Goal: Task Accomplishment & Management: Manage account settings

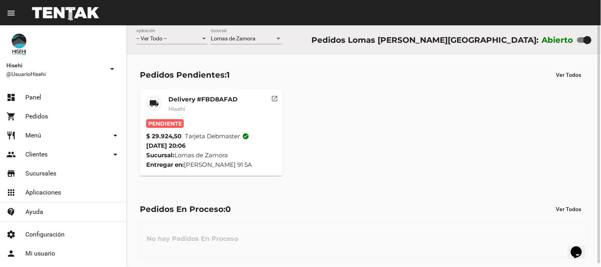
click at [218, 107] on mat-card-subtitle "Hisehi" at bounding box center [202, 109] width 69 height 8
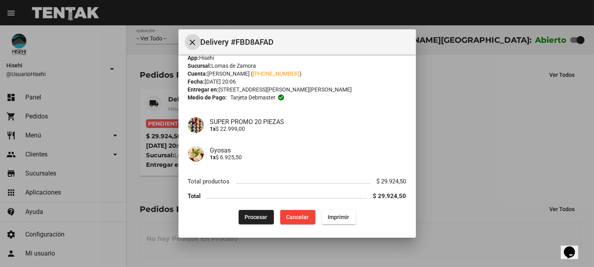
scroll to position [12, 0]
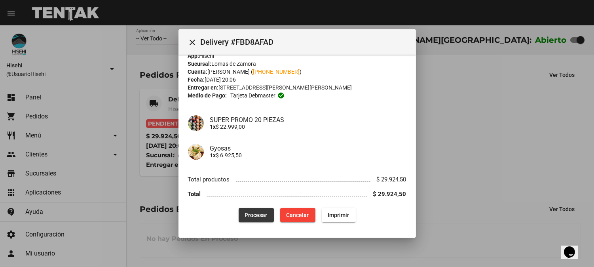
click at [244, 218] on button "Procesar" at bounding box center [256, 215] width 35 height 14
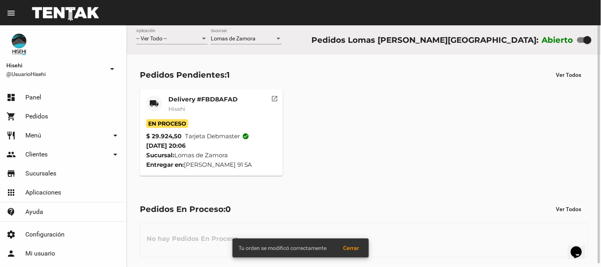
click at [180, 100] on mat-card-title "Delivery #FBD8AFAD" at bounding box center [202, 99] width 69 height 8
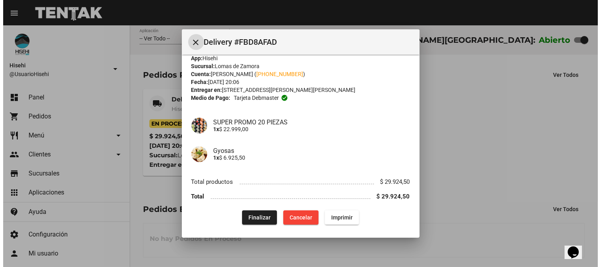
scroll to position [12, 0]
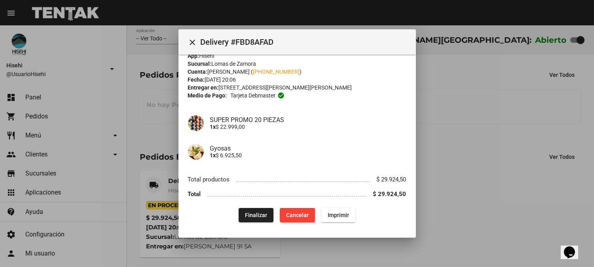
click at [152, 75] on div at bounding box center [297, 133] width 594 height 267
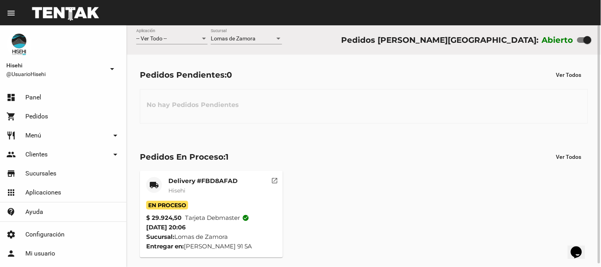
click at [188, 191] on mat-card-subtitle "Hisehi" at bounding box center [202, 191] width 69 height 8
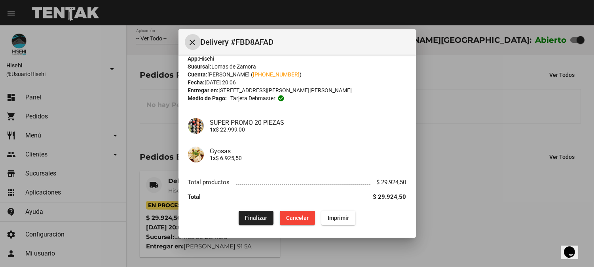
scroll to position [12, 0]
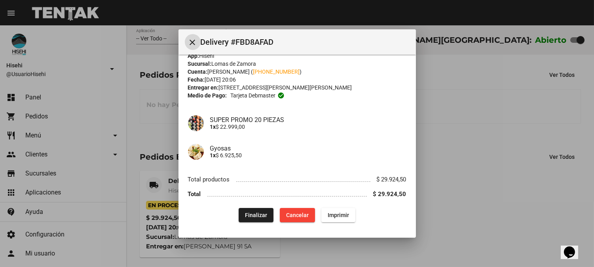
click at [261, 209] on button "Finalizar" at bounding box center [256, 215] width 35 height 14
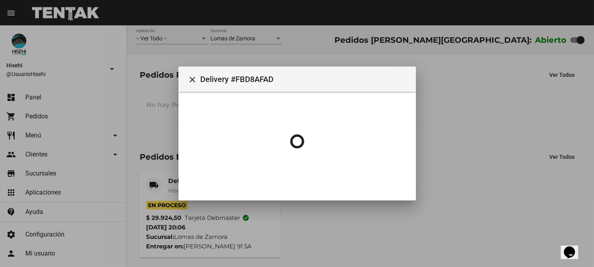
scroll to position [0, 0]
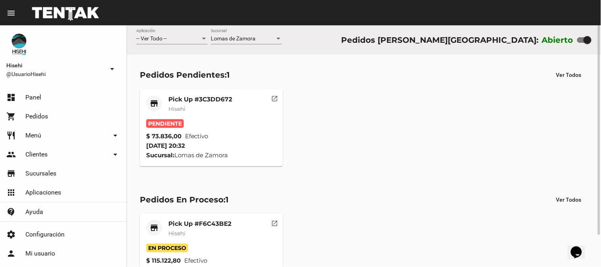
click at [190, 92] on mat-card "store Pick Up #3C3DD672 Hisehi Pendiente $ 73.836,00 Efectivo 16/8/25 20:32 Suc…" at bounding box center [211, 127] width 143 height 77
click at [192, 96] on mat-card-title "Pick Up #3C3DD672" at bounding box center [200, 99] width 64 height 8
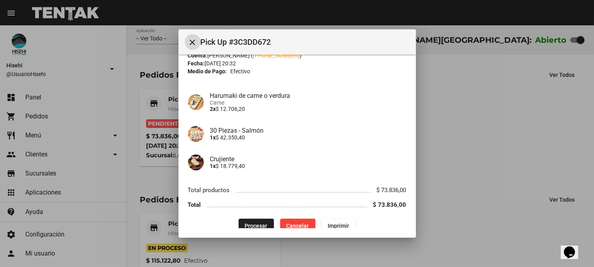
scroll to position [39, 0]
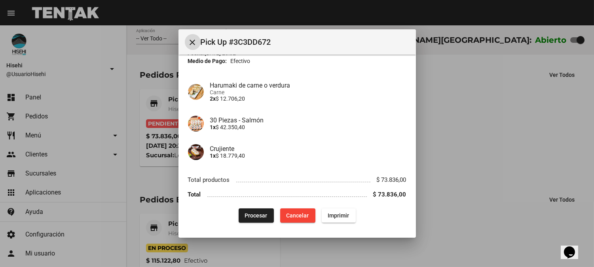
click at [251, 217] on span "Procesar" at bounding box center [256, 215] width 23 height 6
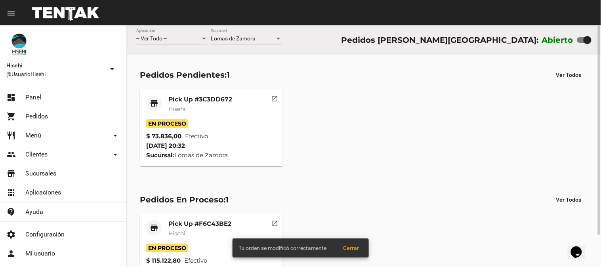
click at [177, 100] on mat-card-title "Pick Up #3C3DD672" at bounding box center [200, 99] width 64 height 8
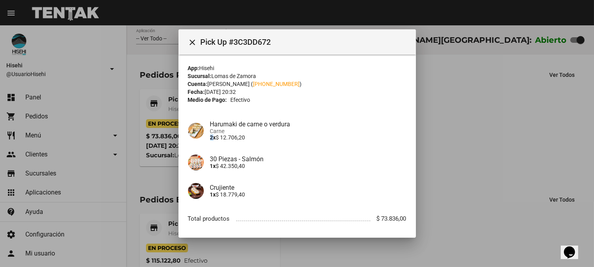
click at [208, 137] on div "Harumaki de carne o verdura Carne 2x $ 12.706,20" at bounding box center [305, 130] width 203 height 20
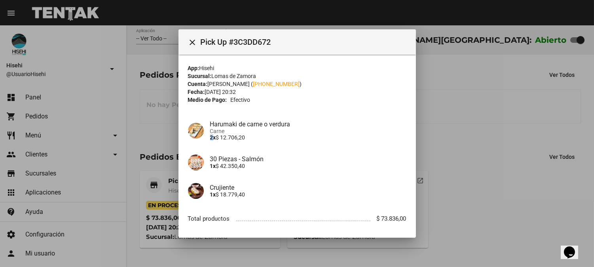
click at [204, 135] on div "Harumaki de carne o verdura Carne 2x $ 12.706,20" at bounding box center [305, 130] width 203 height 20
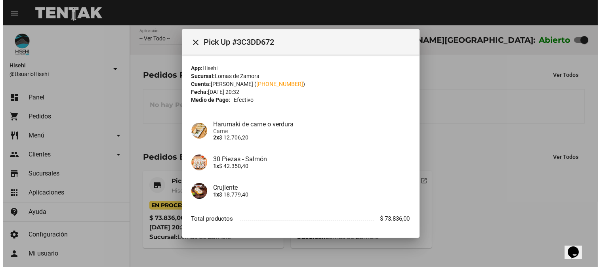
scroll to position [39, 0]
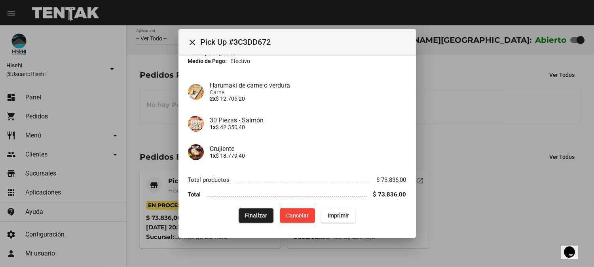
click at [120, 34] on div at bounding box center [297, 133] width 594 height 267
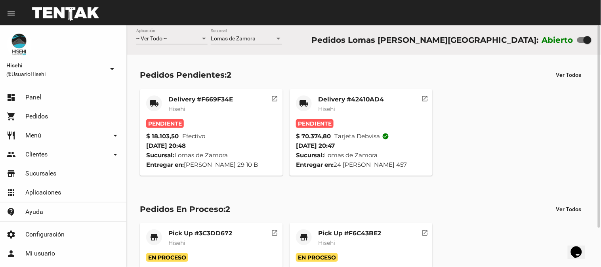
click at [327, 123] on span "Pendiente" at bounding box center [315, 123] width 38 height 9
click at [305, 109] on div "local_shipping" at bounding box center [304, 103] width 16 height 16
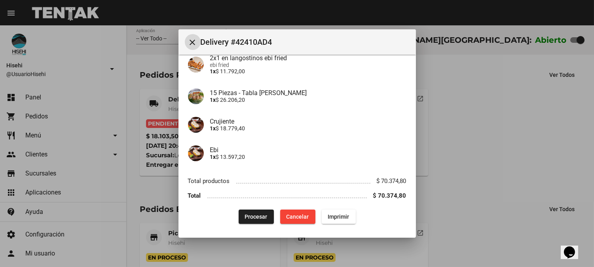
scroll to position [76, 0]
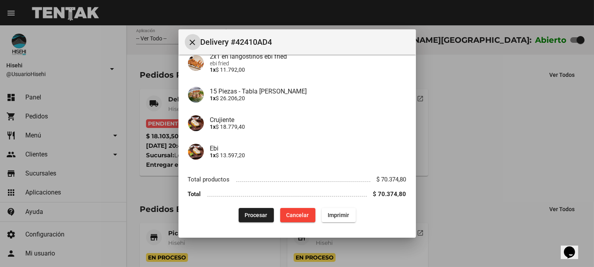
click at [259, 219] on button "Procesar" at bounding box center [256, 215] width 35 height 14
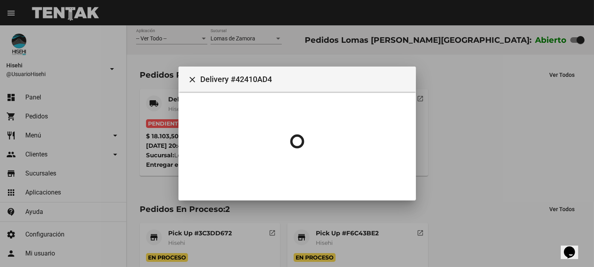
scroll to position [0, 0]
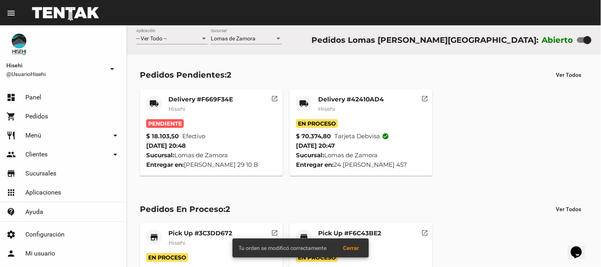
click at [357, 106] on mat-card-subtitle "Hisehi" at bounding box center [351, 109] width 66 height 8
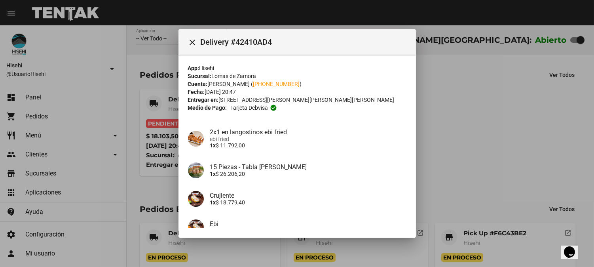
click at [143, 76] on div at bounding box center [297, 133] width 594 height 267
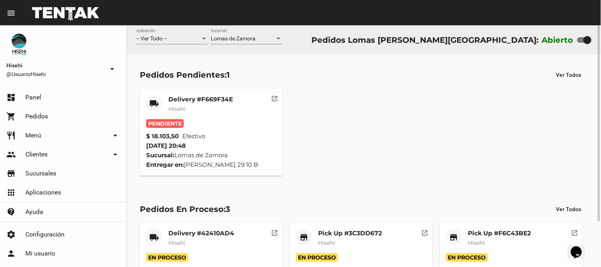
click at [180, 122] on span "Pendiente" at bounding box center [165, 123] width 38 height 9
click at [223, 108] on mat-card-subtitle "Hisehi" at bounding box center [200, 109] width 65 height 8
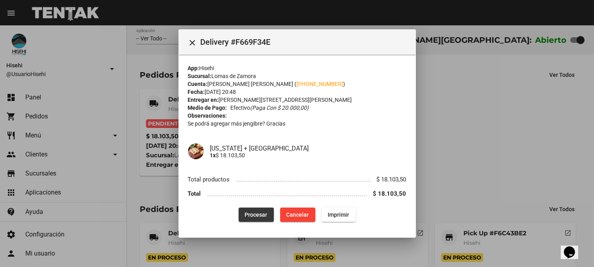
click at [259, 211] on span "Procesar" at bounding box center [256, 214] width 23 height 6
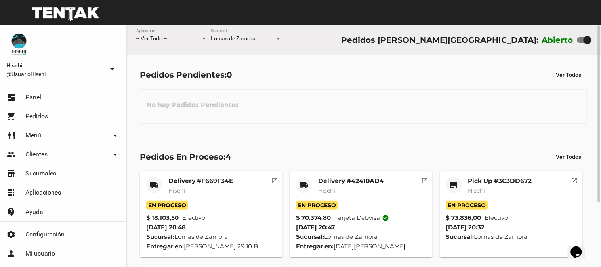
click at [194, 178] on mat-card-title "Delivery #F669F34E" at bounding box center [200, 181] width 65 height 8
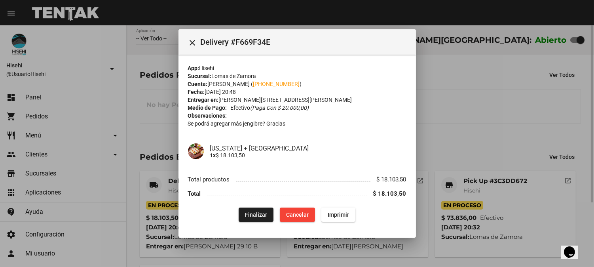
drag, startPoint x: 496, startPoint y: 133, endPoint x: 449, endPoint y: 155, distance: 51.7
click at [495, 133] on div at bounding box center [297, 133] width 594 height 267
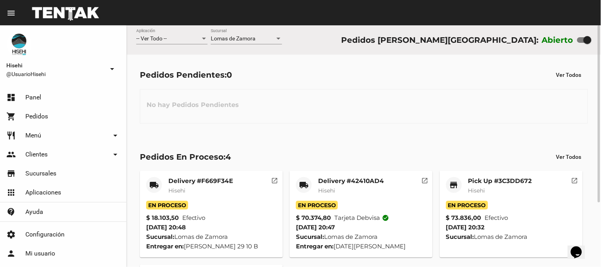
click at [388, 189] on mat-card-header "local_shipping Delivery #42410AD4 Hisehi" at bounding box center [361, 189] width 130 height 24
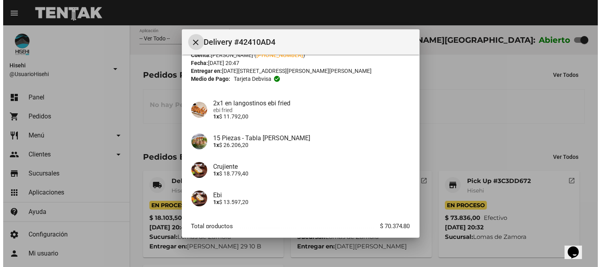
scroll to position [44, 0]
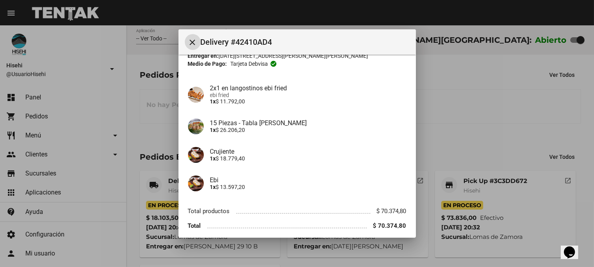
click at [431, 97] on div at bounding box center [297, 133] width 594 height 267
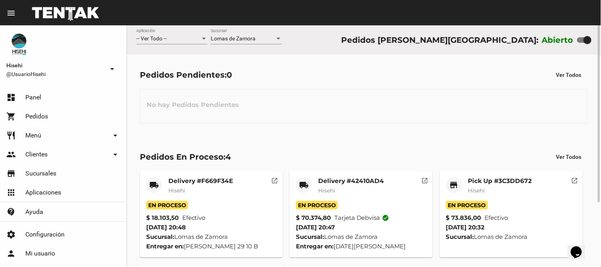
click at [180, 193] on span "Hisehi" at bounding box center [176, 190] width 17 height 7
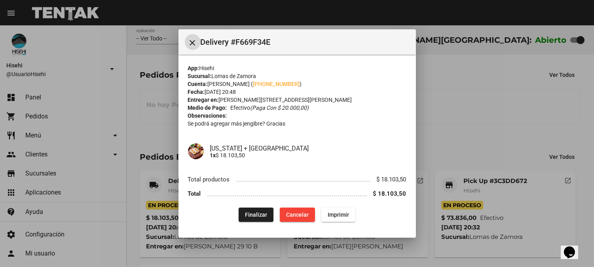
click at [192, 36] on button "close" at bounding box center [193, 42] width 16 height 16
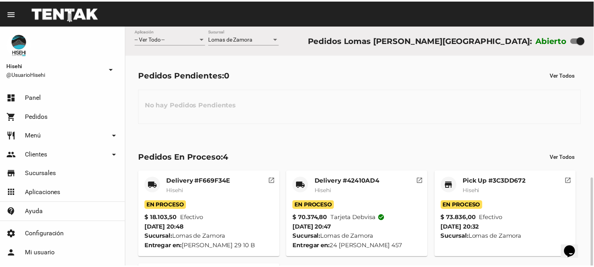
scroll to position [88, 0]
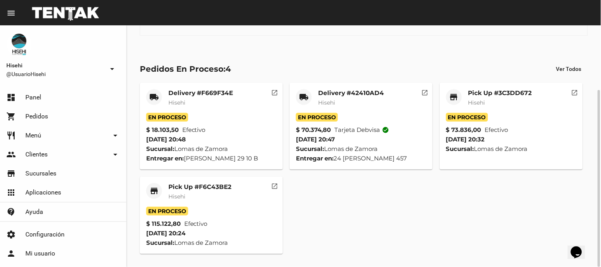
click at [481, 94] on mat-card-title "Pick Up #3C3DD672" at bounding box center [500, 93] width 64 height 8
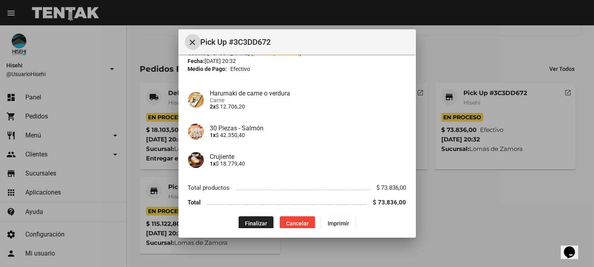
scroll to position [39, 0]
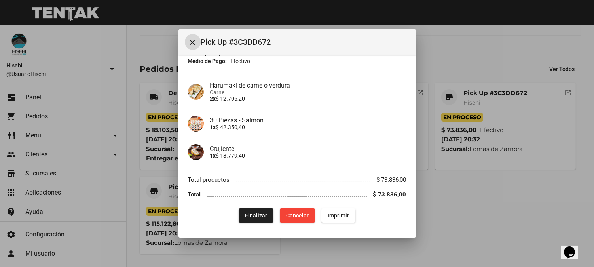
click at [248, 213] on span "Finalizar" at bounding box center [256, 215] width 22 height 6
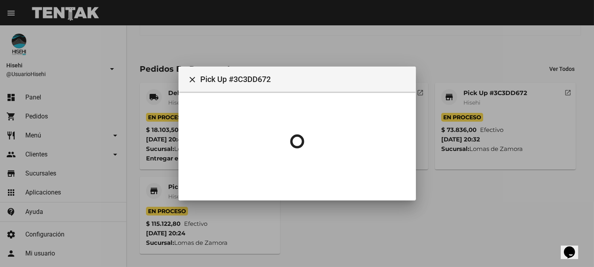
scroll to position [0, 0]
click at [535, 196] on div at bounding box center [297, 133] width 594 height 267
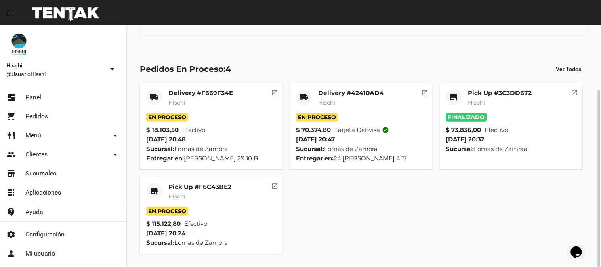
click at [203, 192] on mat-card-subtitle "Hisehi" at bounding box center [199, 196] width 63 height 8
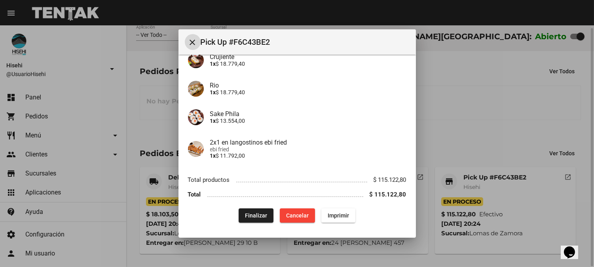
scroll to position [3, 0]
click at [254, 216] on span "Finalizar" at bounding box center [256, 215] width 22 height 6
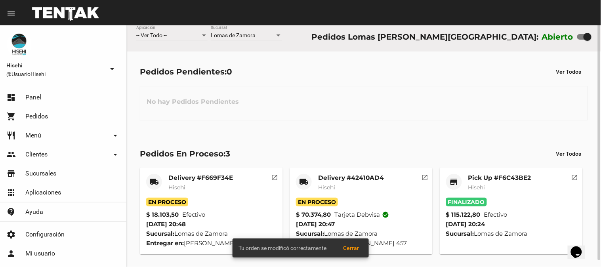
scroll to position [0, 0]
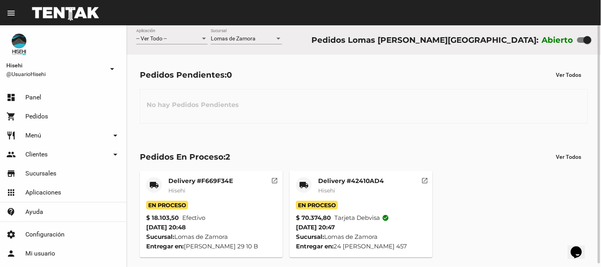
click at [183, 184] on mat-card-title "Delivery #F669F34E" at bounding box center [200, 181] width 65 height 8
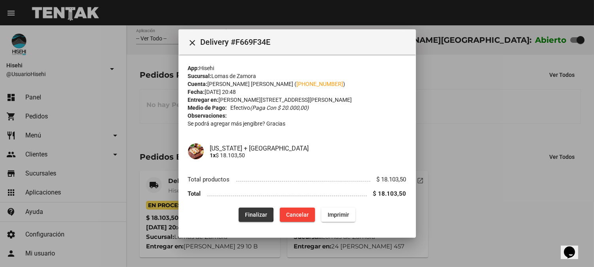
click at [253, 215] on span "Finalizar" at bounding box center [256, 214] width 22 height 6
